Goal: Information Seeking & Learning: Learn about a topic

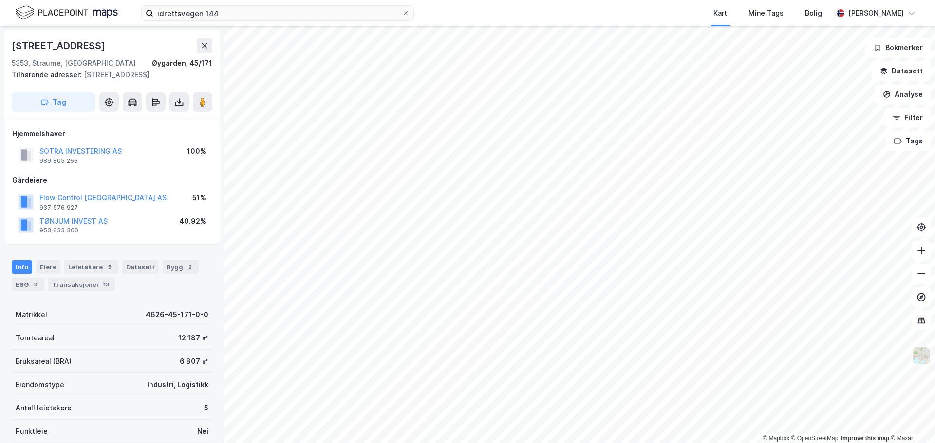
click at [404, 13] on icon at bounding box center [406, 13] width 6 height 6
click at [402, 13] on input "idrettsvegen 144" at bounding box center [277, 13] width 248 height 15
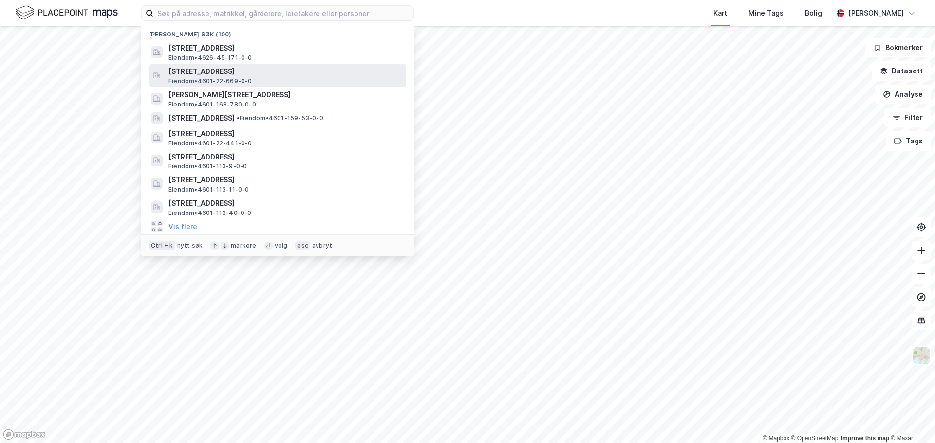
click at [241, 74] on span "[STREET_ADDRESS]" at bounding box center [285, 72] width 234 height 12
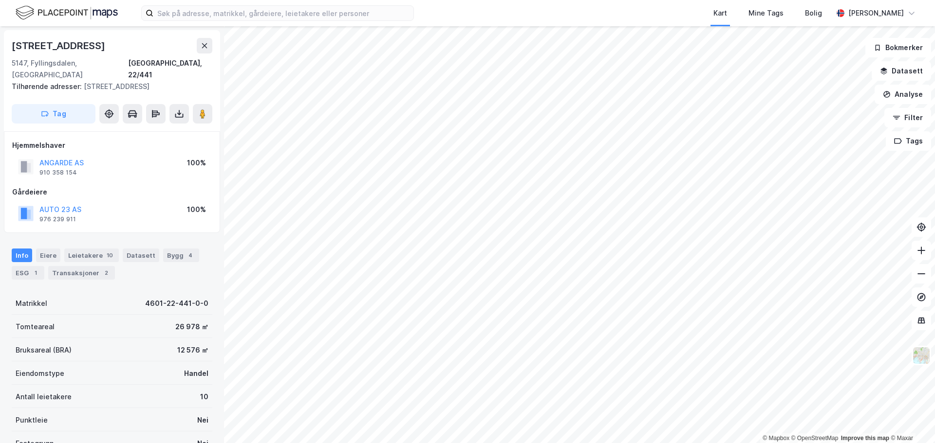
scroll to position [0, 0]
click at [79, 248] on div "Leietakere 10" at bounding box center [91, 255] width 55 height 14
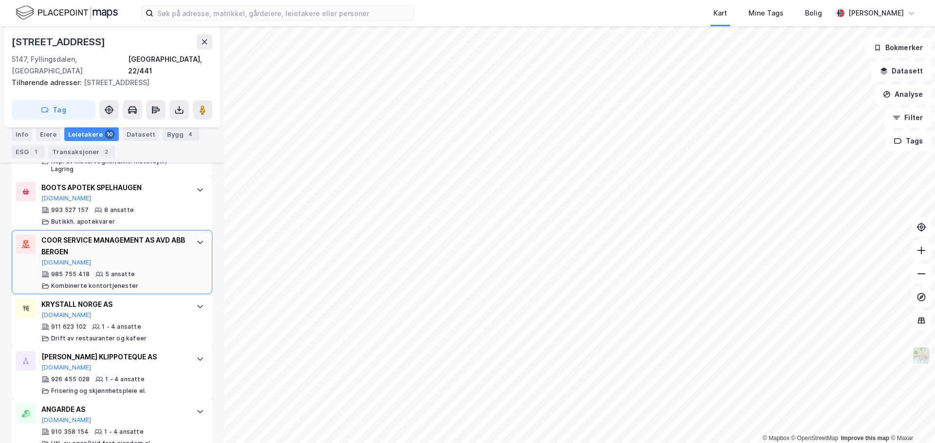
scroll to position [597, 0]
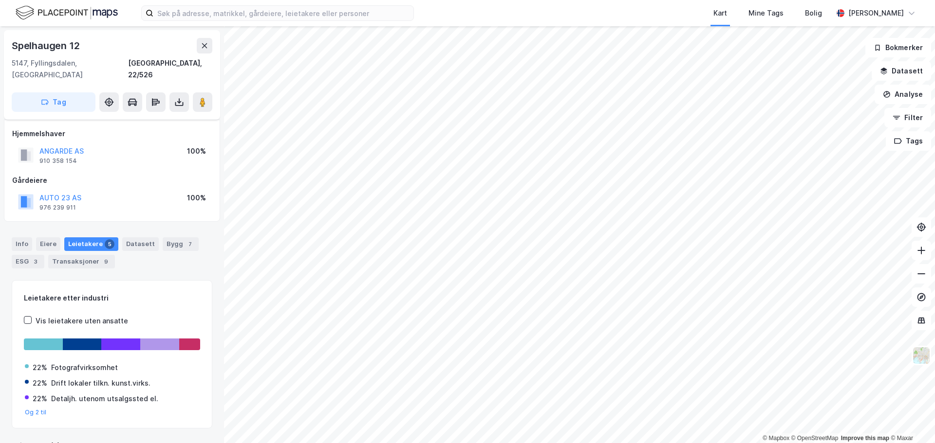
scroll to position [13, 0]
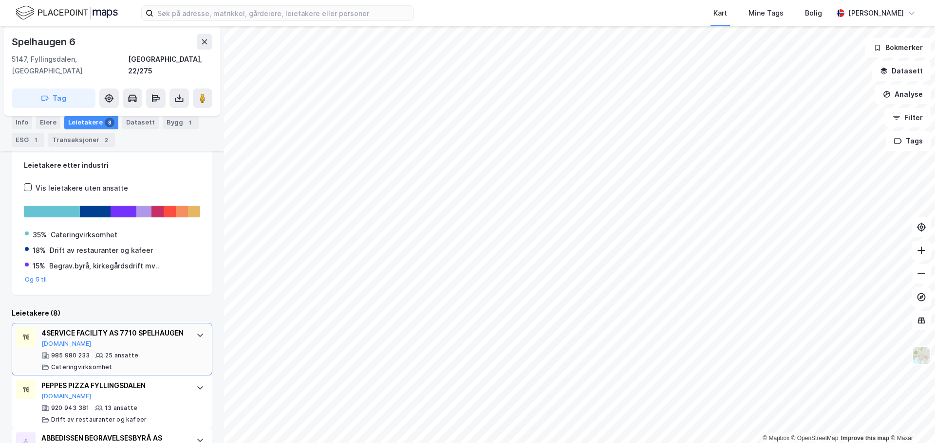
scroll to position [92, 0]
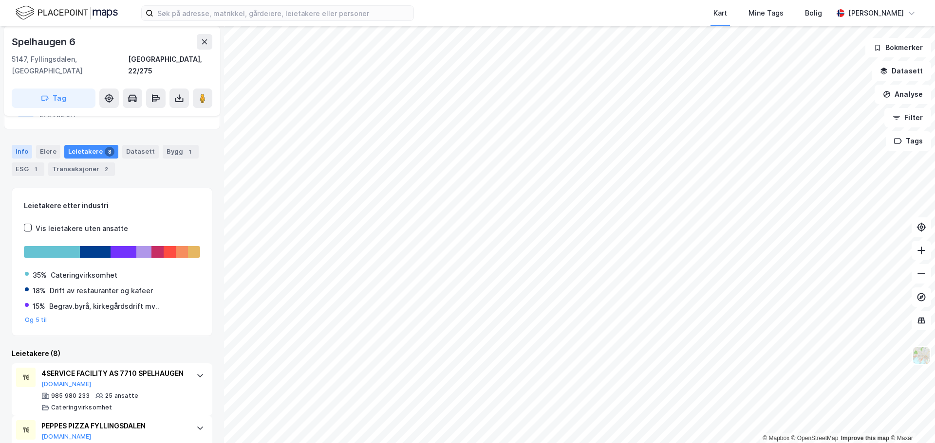
click at [29, 145] on div "Info" at bounding box center [22, 152] width 20 height 14
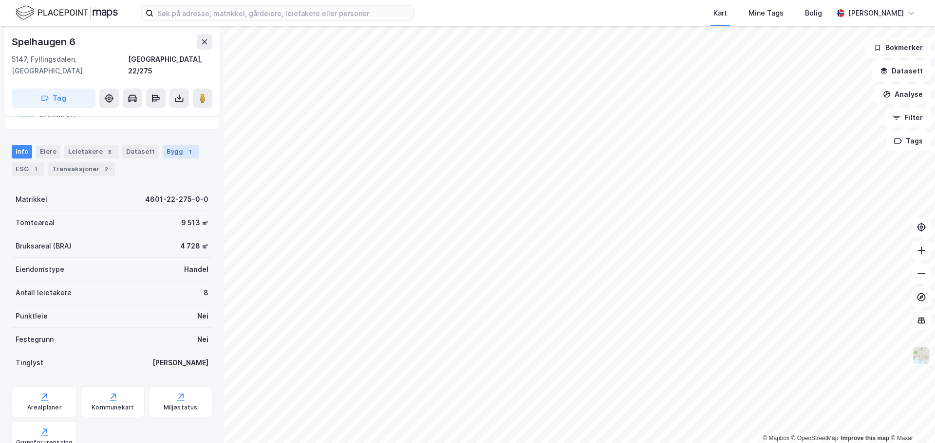
click at [166, 145] on div "Bygg 1" at bounding box center [181, 152] width 36 height 14
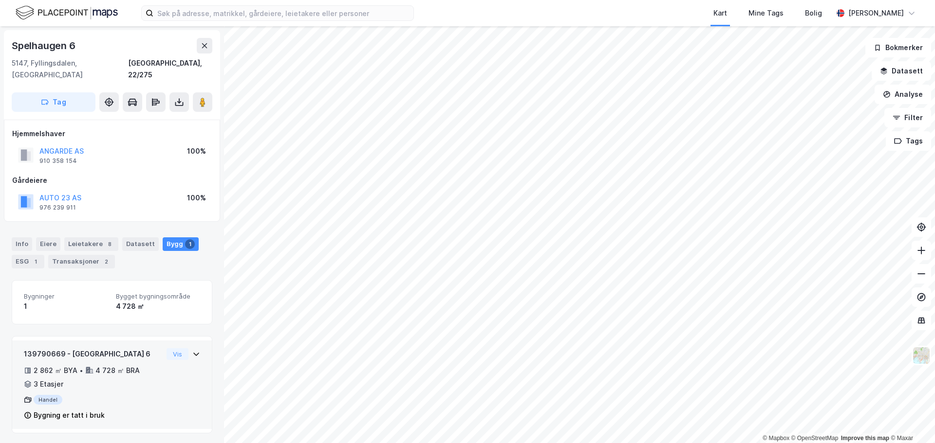
click at [140, 373] on div "2 862 ㎡ BYA • 4 728 ㎡ BRA • 3 Etasjer" at bounding box center [93, 377] width 139 height 25
click at [152, 349] on div "139790669 - [GEOGRAPHIC_DATA] 6" at bounding box center [93, 355] width 139 height 12
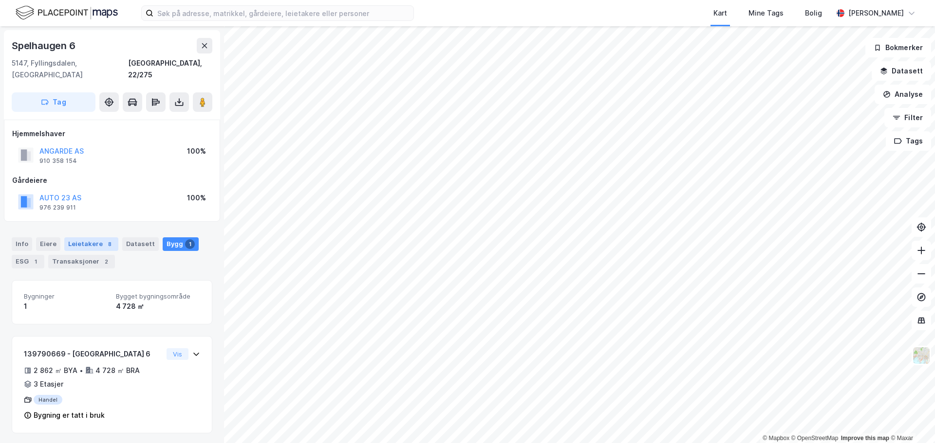
click at [78, 238] on div "Leietakere 8" at bounding box center [91, 245] width 54 height 14
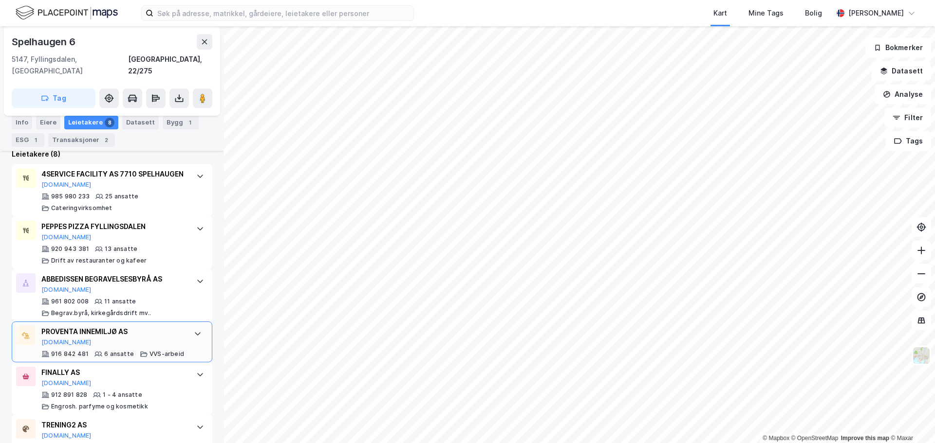
scroll to position [287, 0]
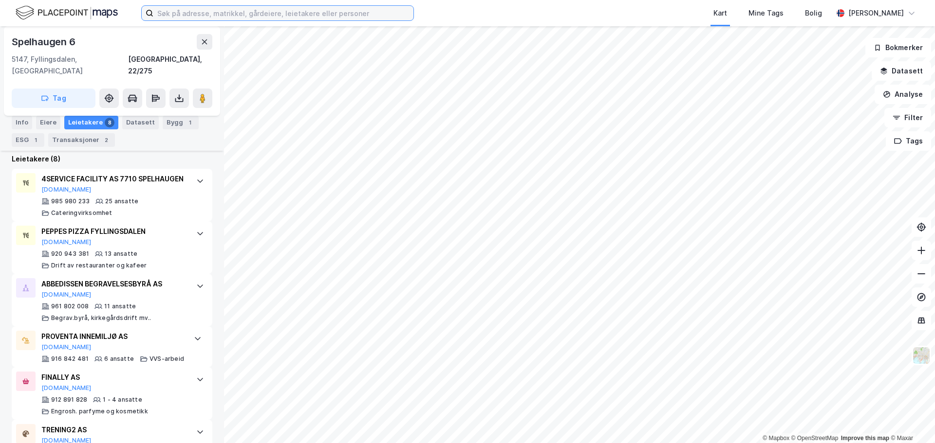
click at [220, 15] on input at bounding box center [283, 13] width 260 height 15
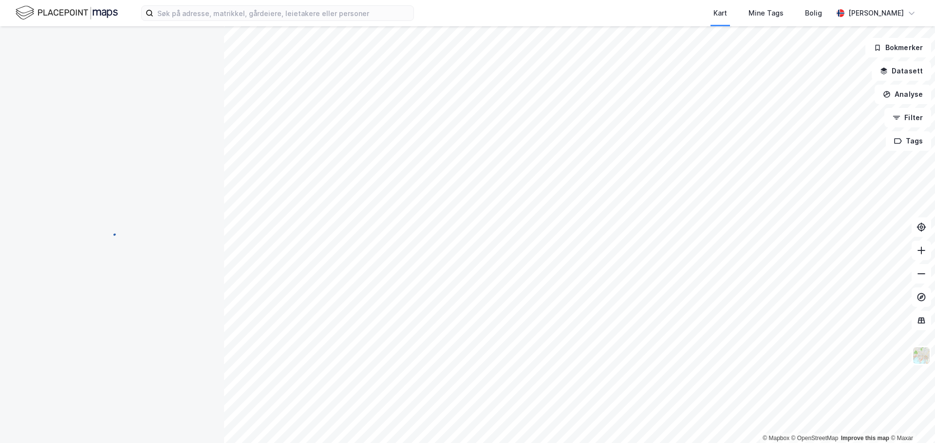
scroll to position [13, 0]
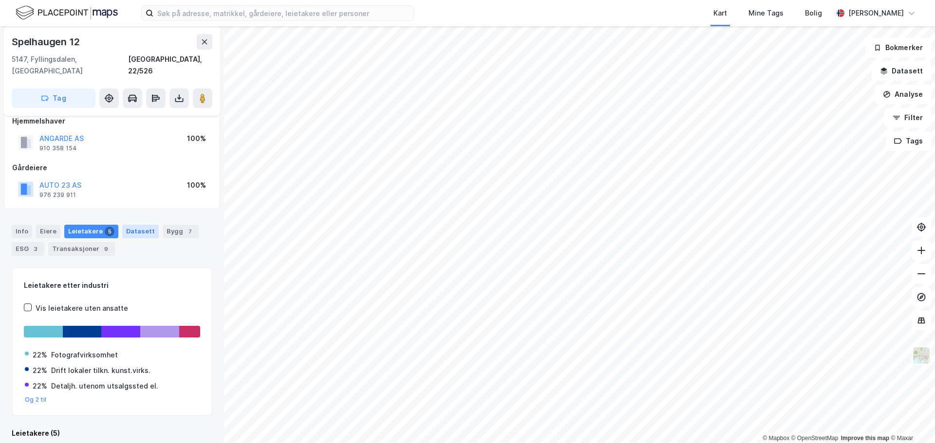
click at [130, 225] on div "Datasett" at bounding box center [140, 232] width 37 height 14
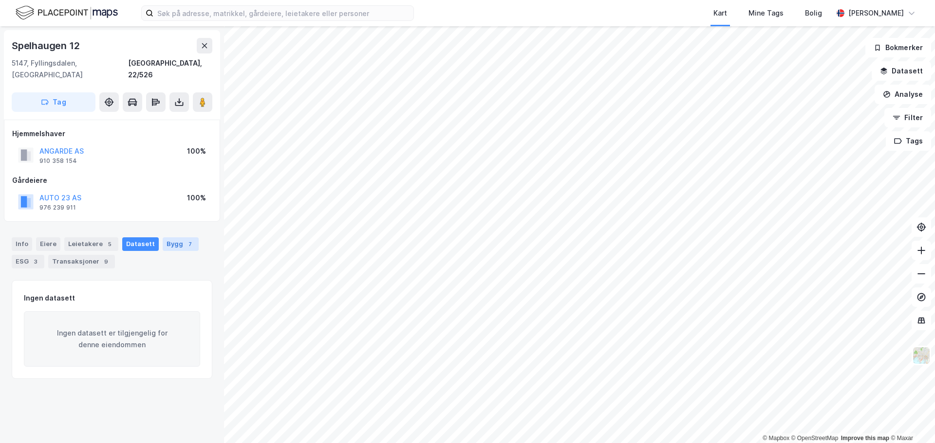
click at [172, 238] on div "Bygg 7" at bounding box center [181, 245] width 36 height 14
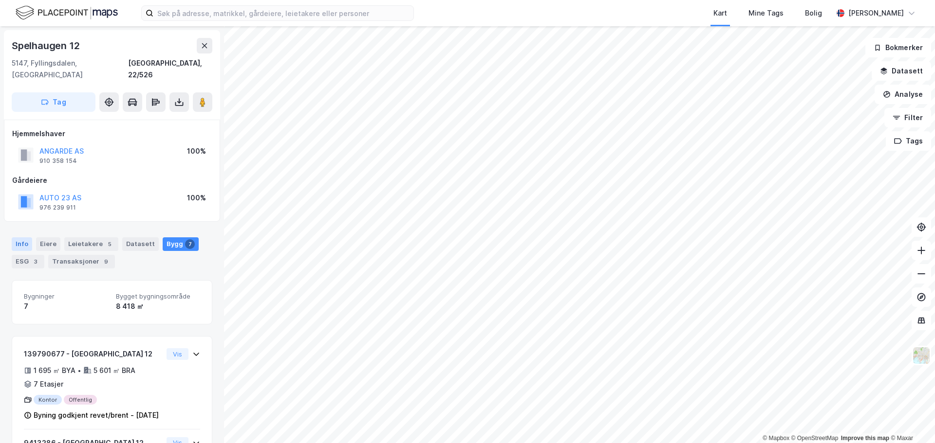
click at [15, 238] on div "Info" at bounding box center [22, 245] width 20 height 14
